Goal: Download file/media

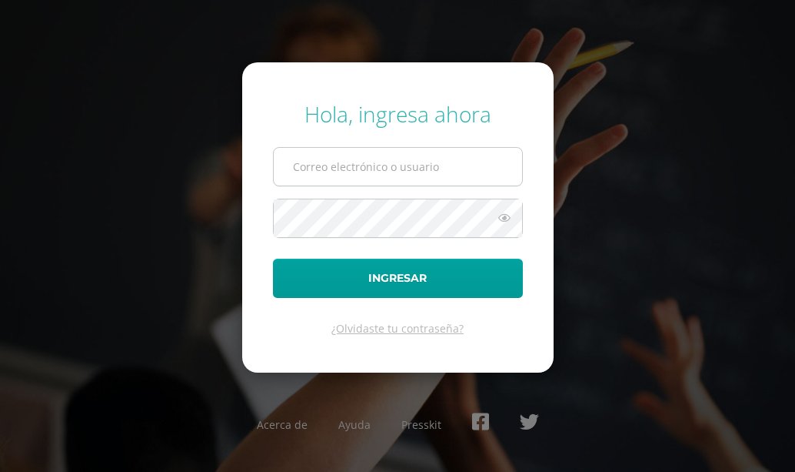
click at [472, 163] on input "text" at bounding box center [398, 167] width 248 height 38
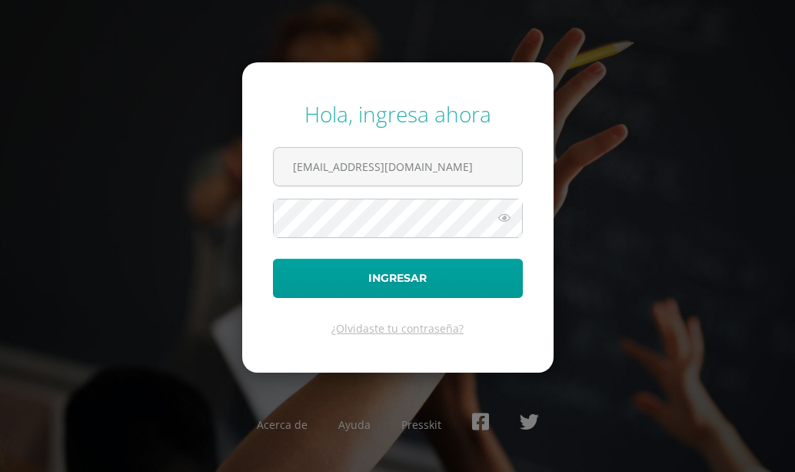
type input "[EMAIL_ADDRESS][DOMAIN_NAME]"
click at [273, 258] on button "Ingresar" at bounding box center [398, 277] width 250 height 39
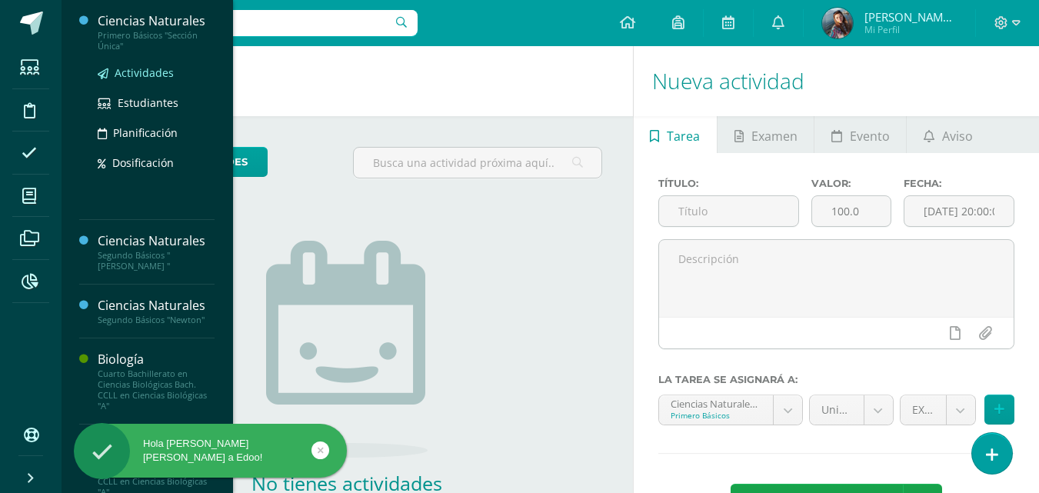
click at [134, 72] on span "Actividades" at bounding box center [144, 72] width 59 height 15
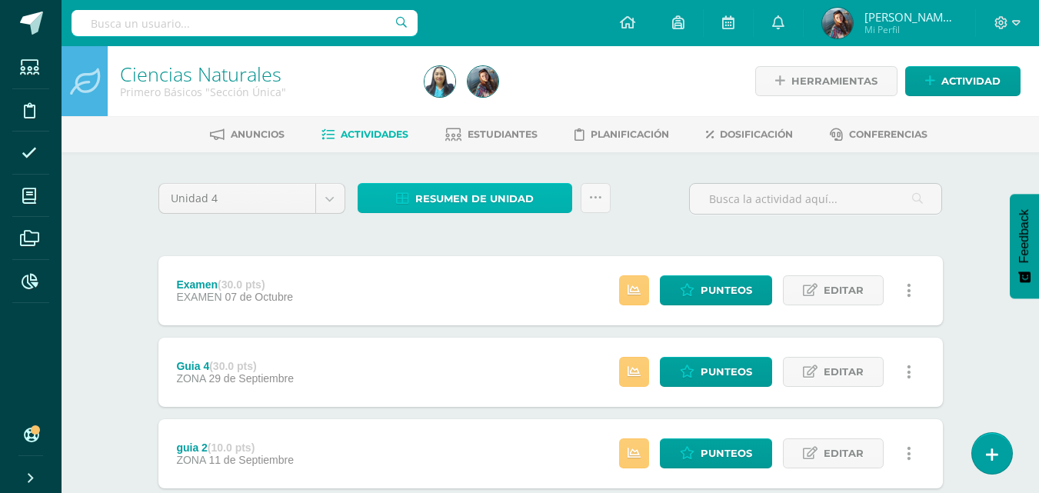
click at [545, 198] on link "Resumen de unidad" at bounding box center [465, 198] width 215 height 30
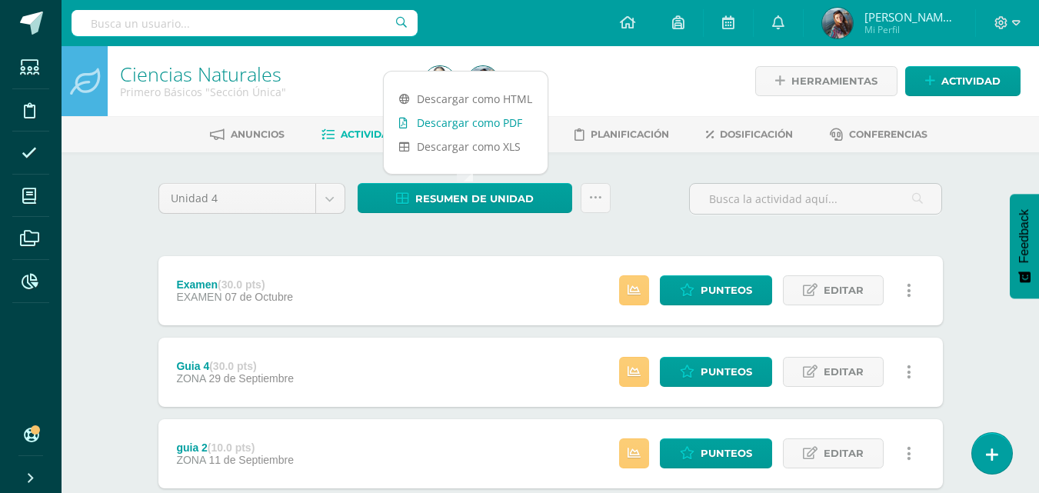
click at [520, 127] on link "Descargar como PDF" at bounding box center [466, 123] width 164 height 24
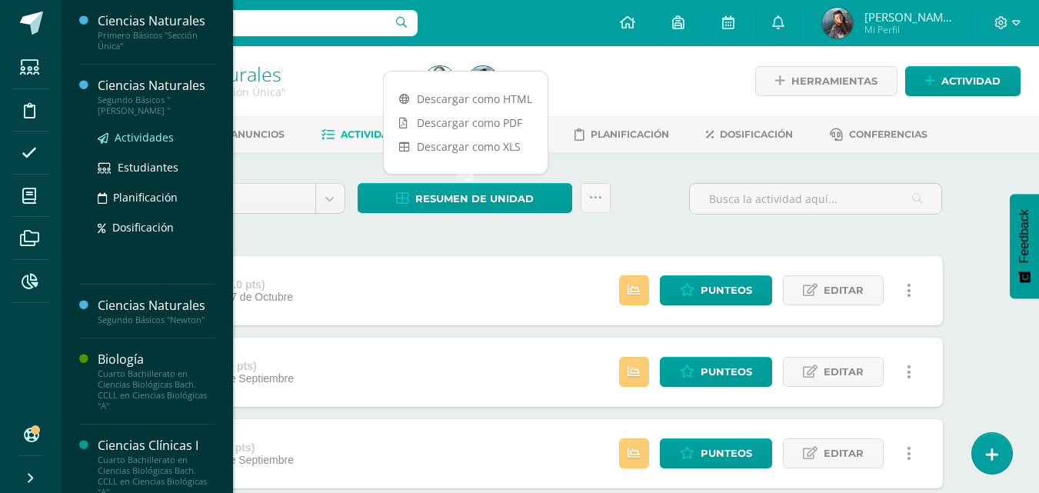
click at [151, 136] on span "Actividades" at bounding box center [144, 137] width 59 height 15
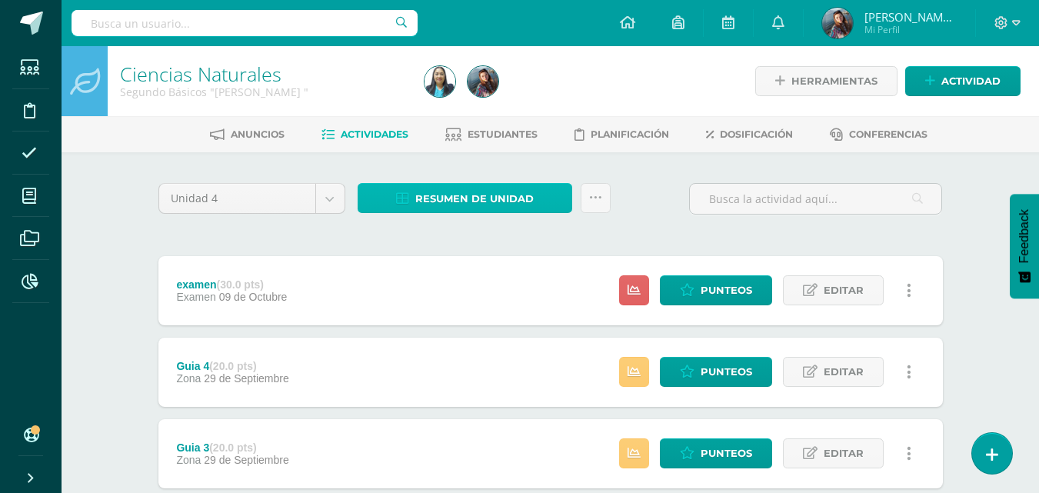
click at [542, 198] on link "Resumen de unidad" at bounding box center [465, 198] width 215 height 30
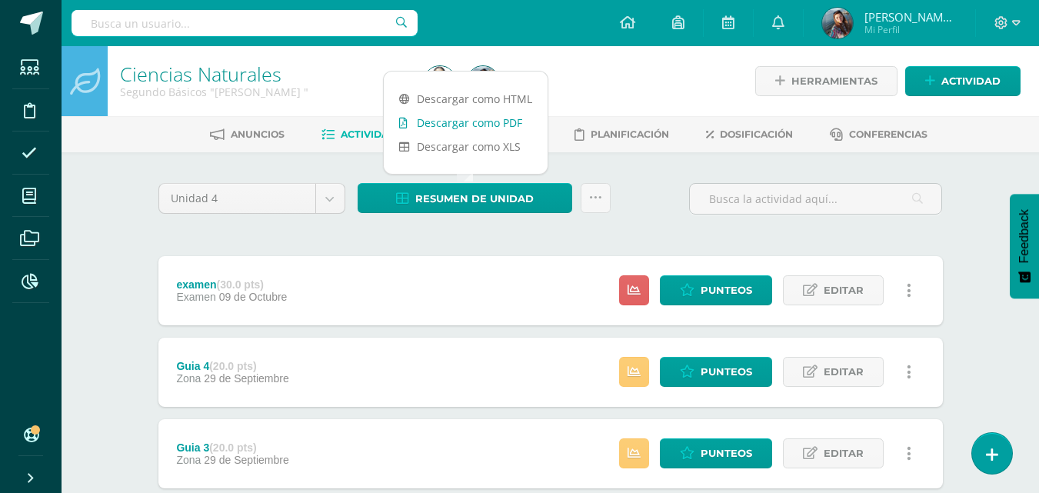
click at [498, 128] on link "Descargar como PDF" at bounding box center [466, 123] width 164 height 24
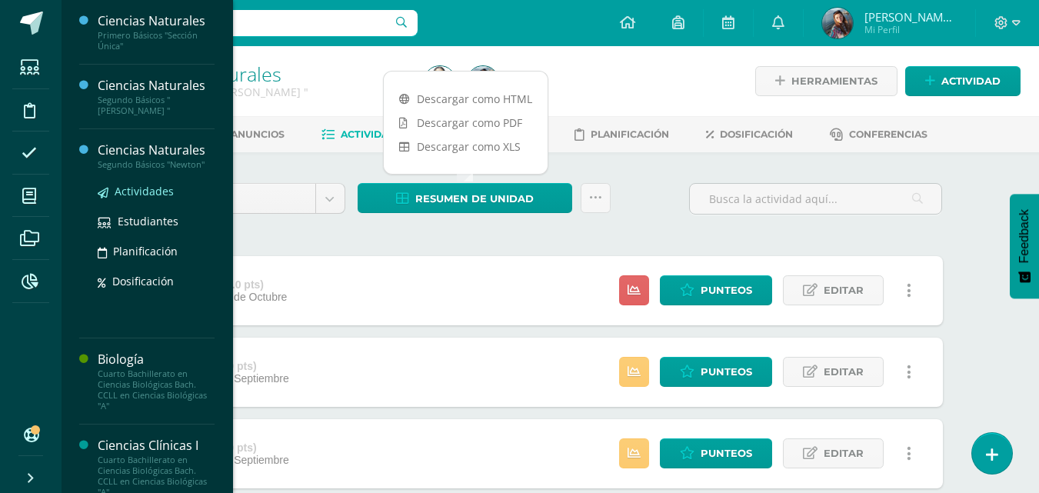
click at [111, 188] on link "Actividades" at bounding box center [156, 191] width 117 height 18
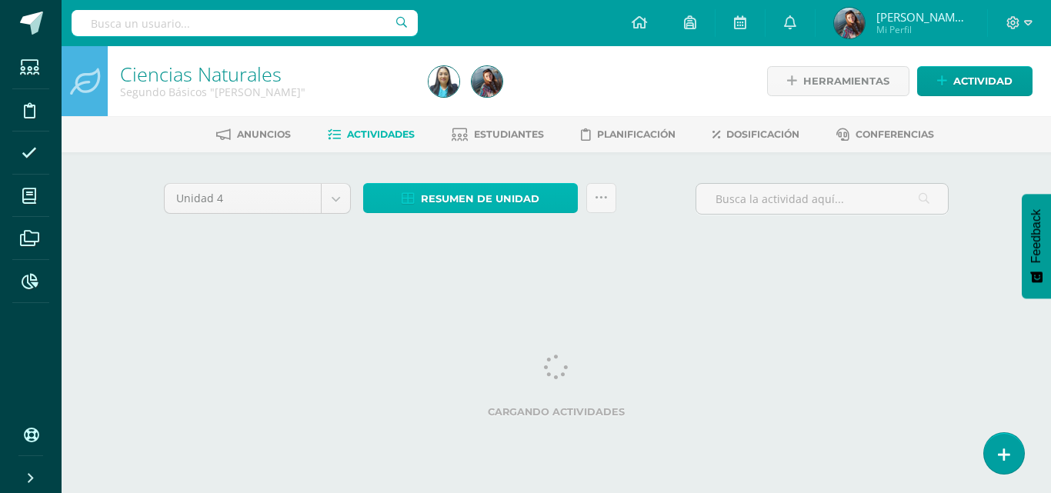
click at [519, 202] on span "Resumen de unidad" at bounding box center [480, 199] width 118 height 28
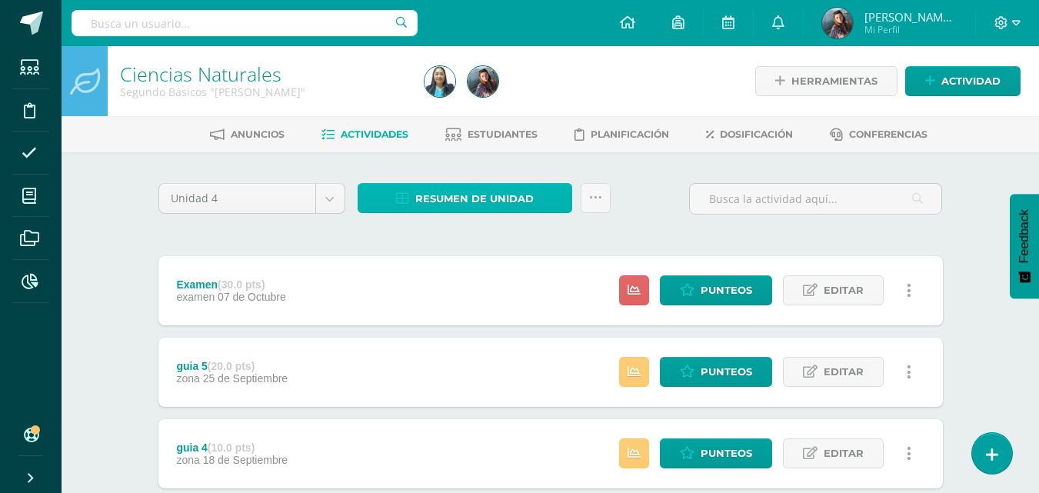
click at [473, 196] on span "Resumen de unidad" at bounding box center [474, 199] width 118 height 28
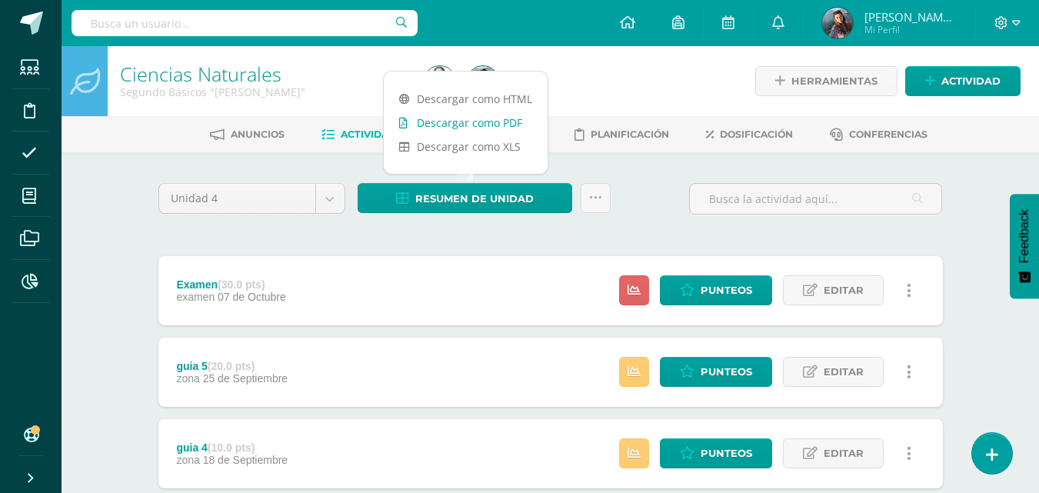
click at [511, 126] on link "Descargar como PDF" at bounding box center [466, 123] width 164 height 24
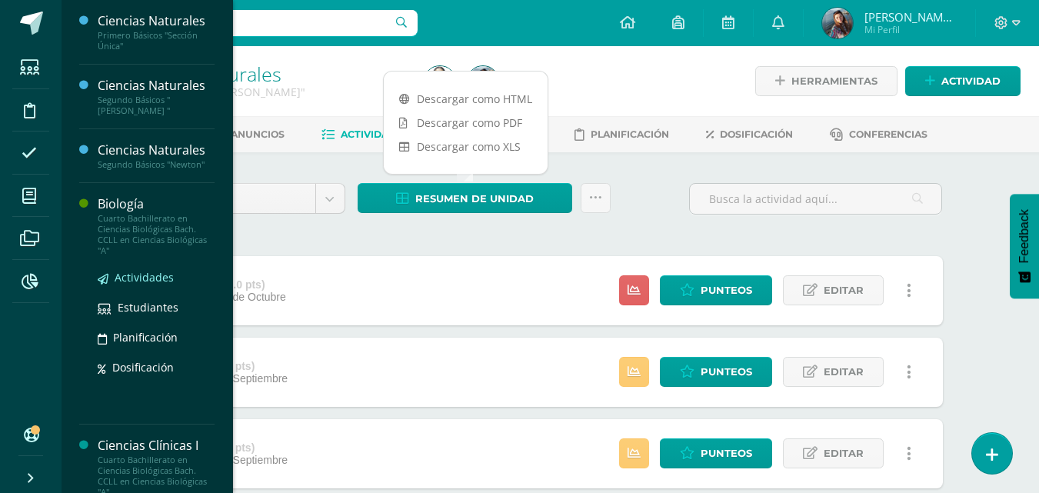
click at [135, 277] on span "Actividades" at bounding box center [144, 277] width 59 height 15
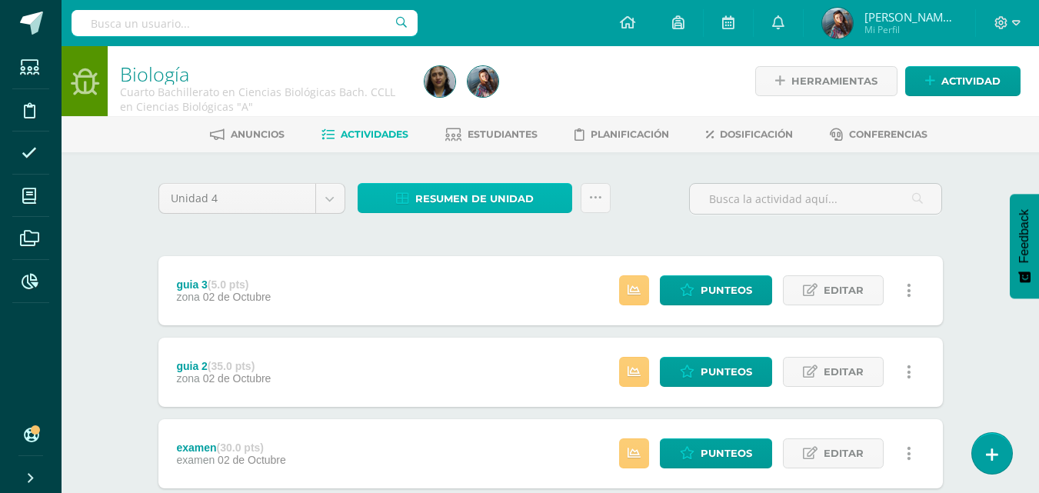
click at [484, 199] on span "Resumen de unidad" at bounding box center [474, 199] width 118 height 28
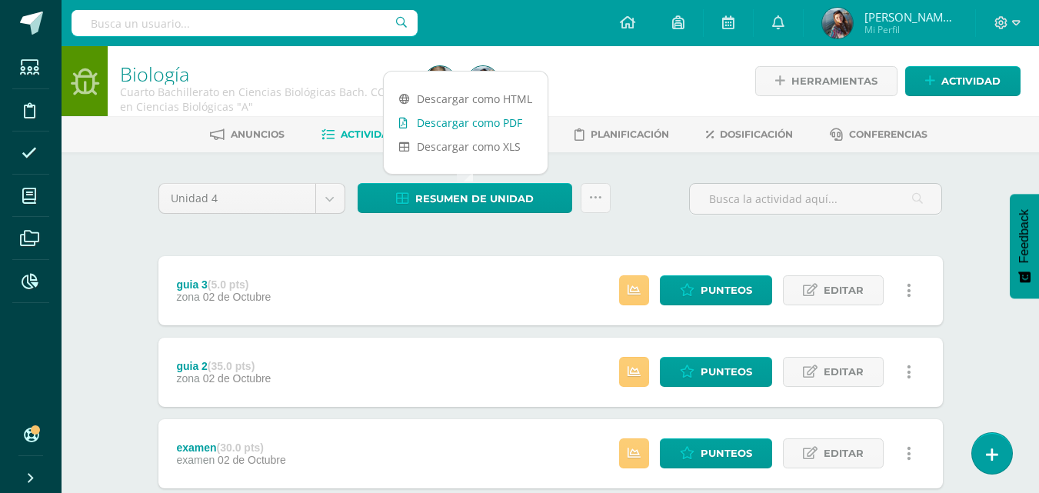
click at [491, 116] on link "Descargar como PDF" at bounding box center [466, 123] width 164 height 24
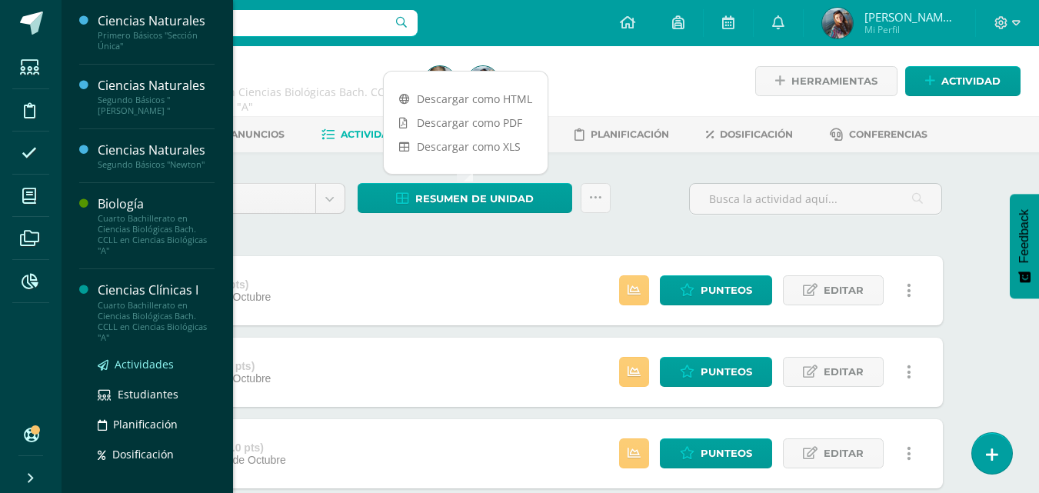
click at [134, 356] on link "Actividades" at bounding box center [156, 364] width 117 height 18
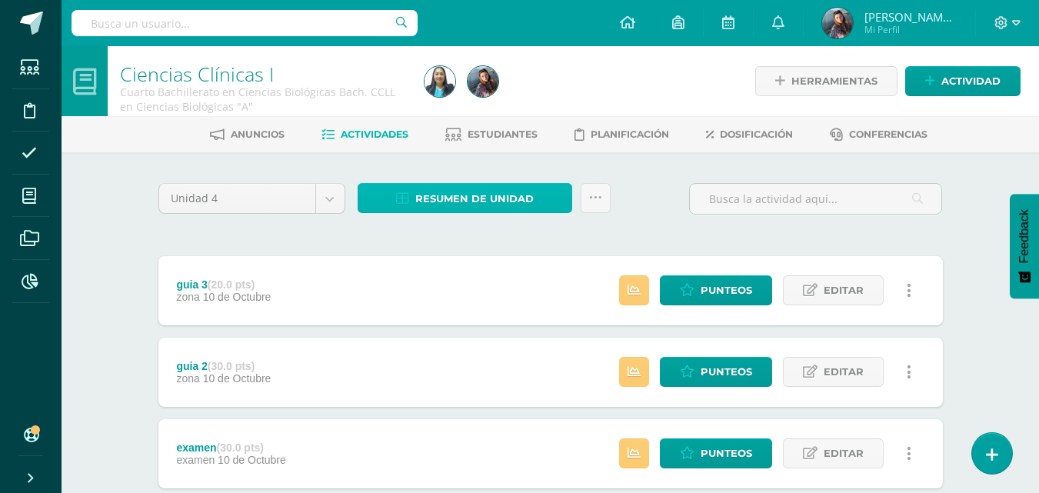
click at [465, 197] on span "Resumen de unidad" at bounding box center [474, 199] width 118 height 28
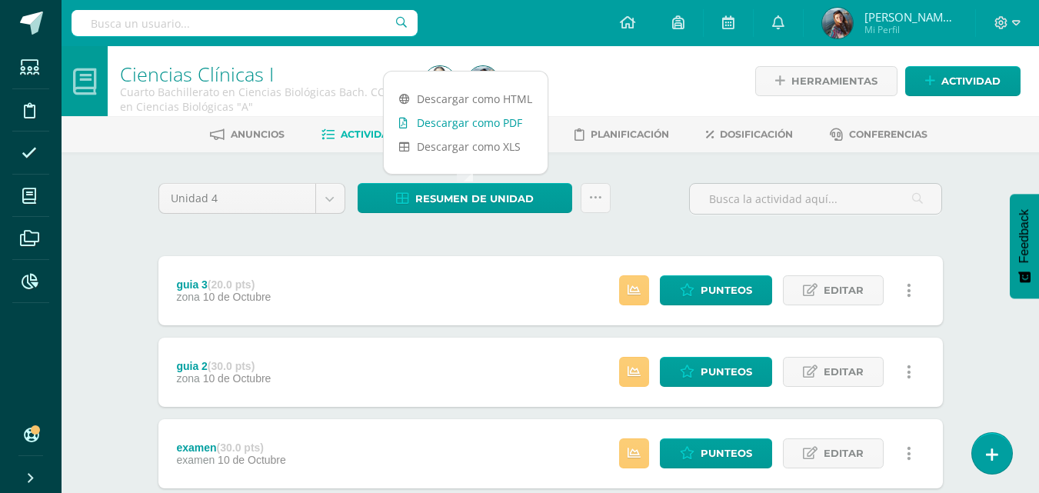
click at [492, 119] on link "Descargar como PDF" at bounding box center [466, 123] width 164 height 24
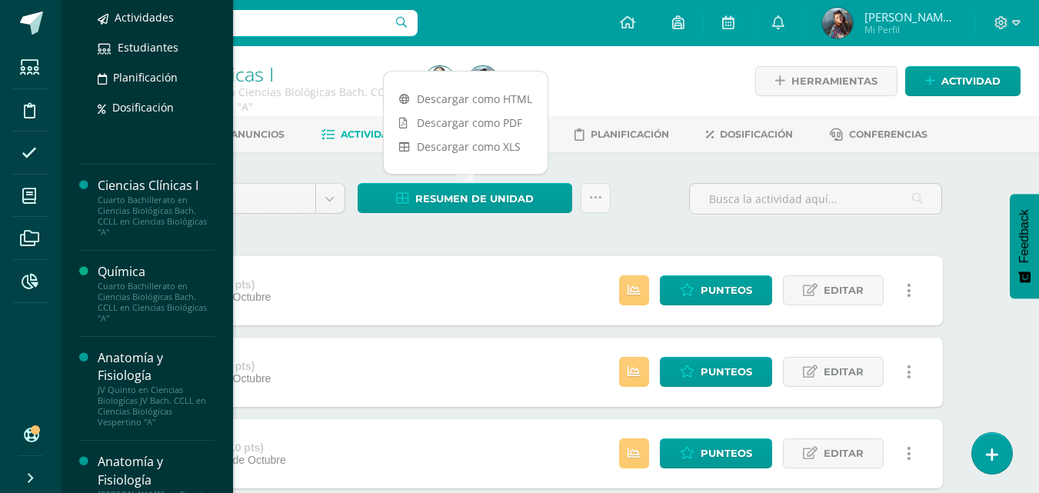
scroll to position [308, 0]
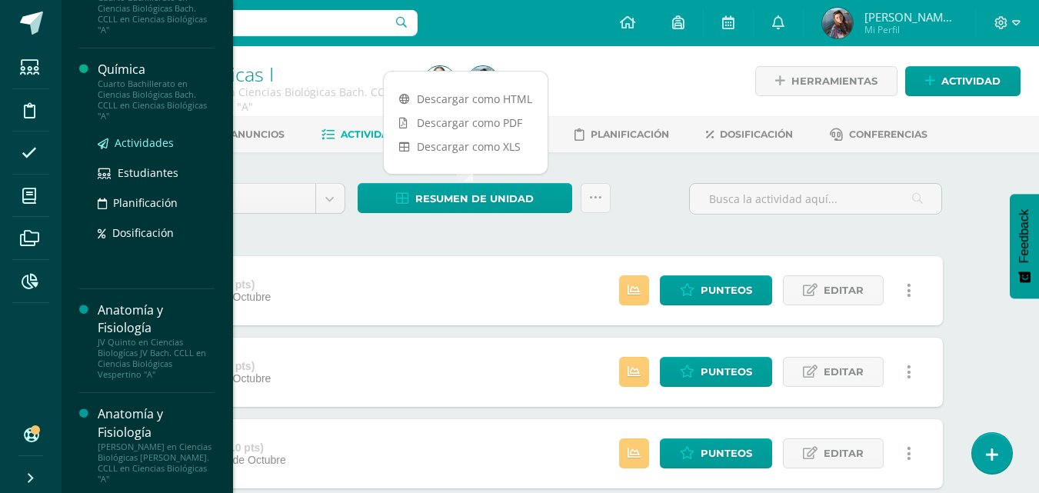
click at [130, 139] on span "Actividades" at bounding box center [144, 142] width 59 height 15
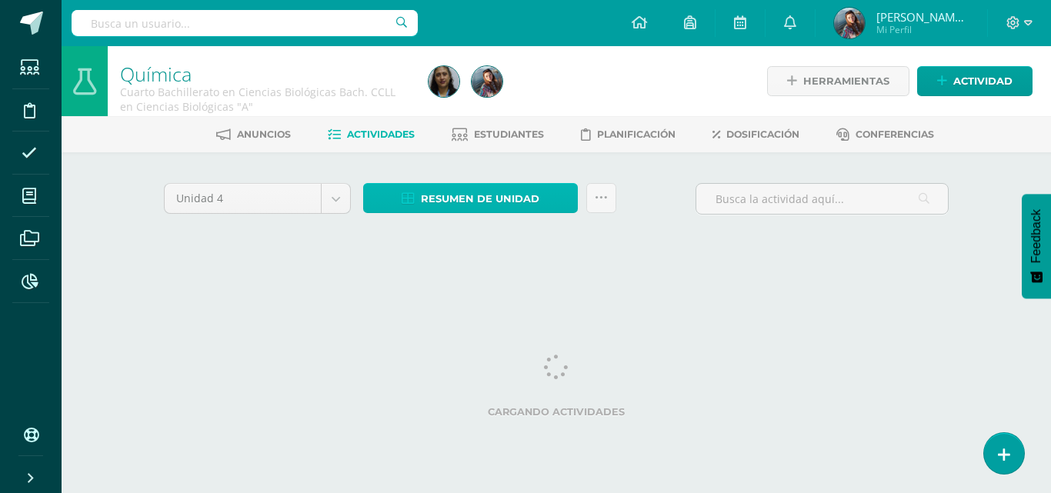
click at [481, 205] on span "Resumen de unidad" at bounding box center [480, 199] width 118 height 28
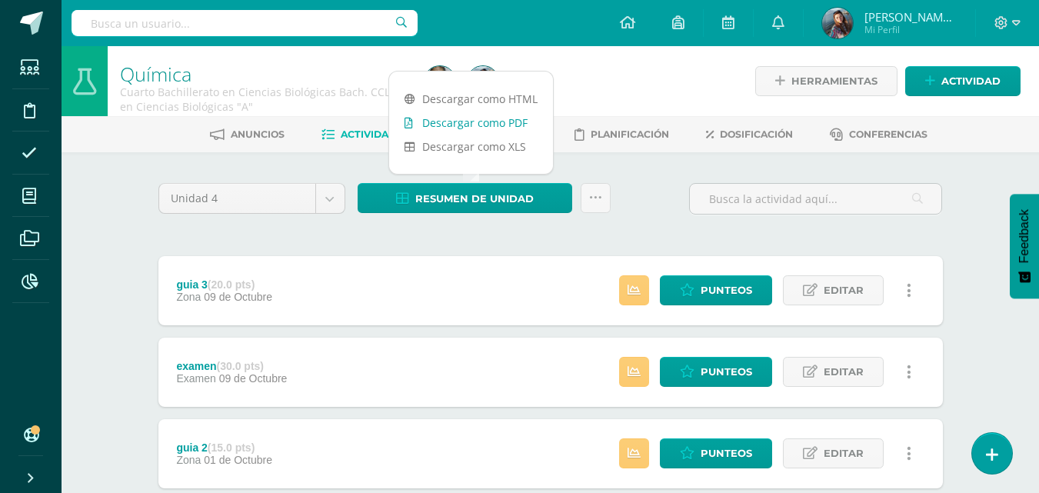
click at [517, 119] on link "Descargar como PDF" at bounding box center [471, 123] width 164 height 24
